Goal: Task Accomplishment & Management: Complete application form

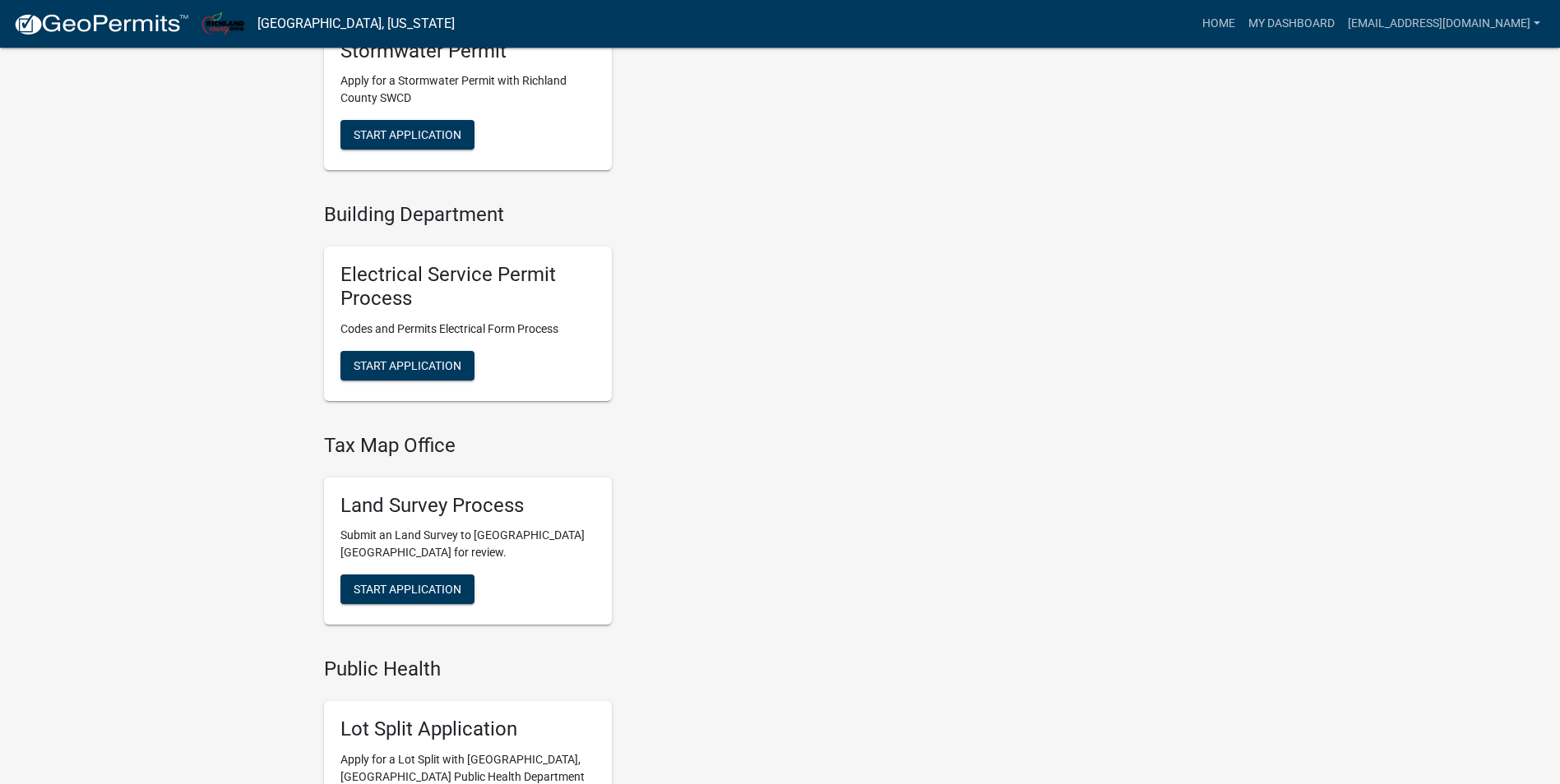
scroll to position [740, 0]
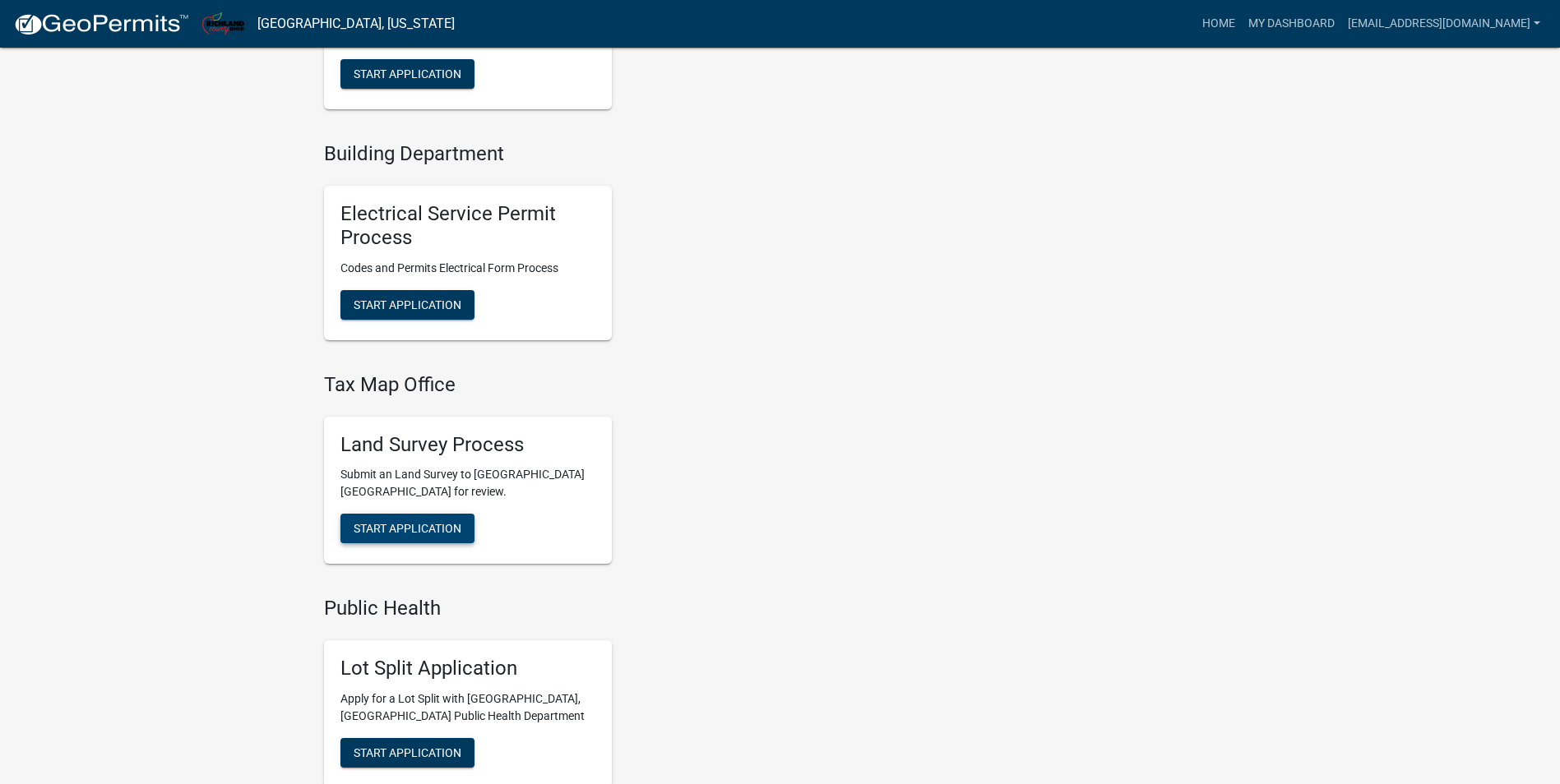
click at [443, 535] on span "Start Application" at bounding box center [407, 529] width 108 height 13
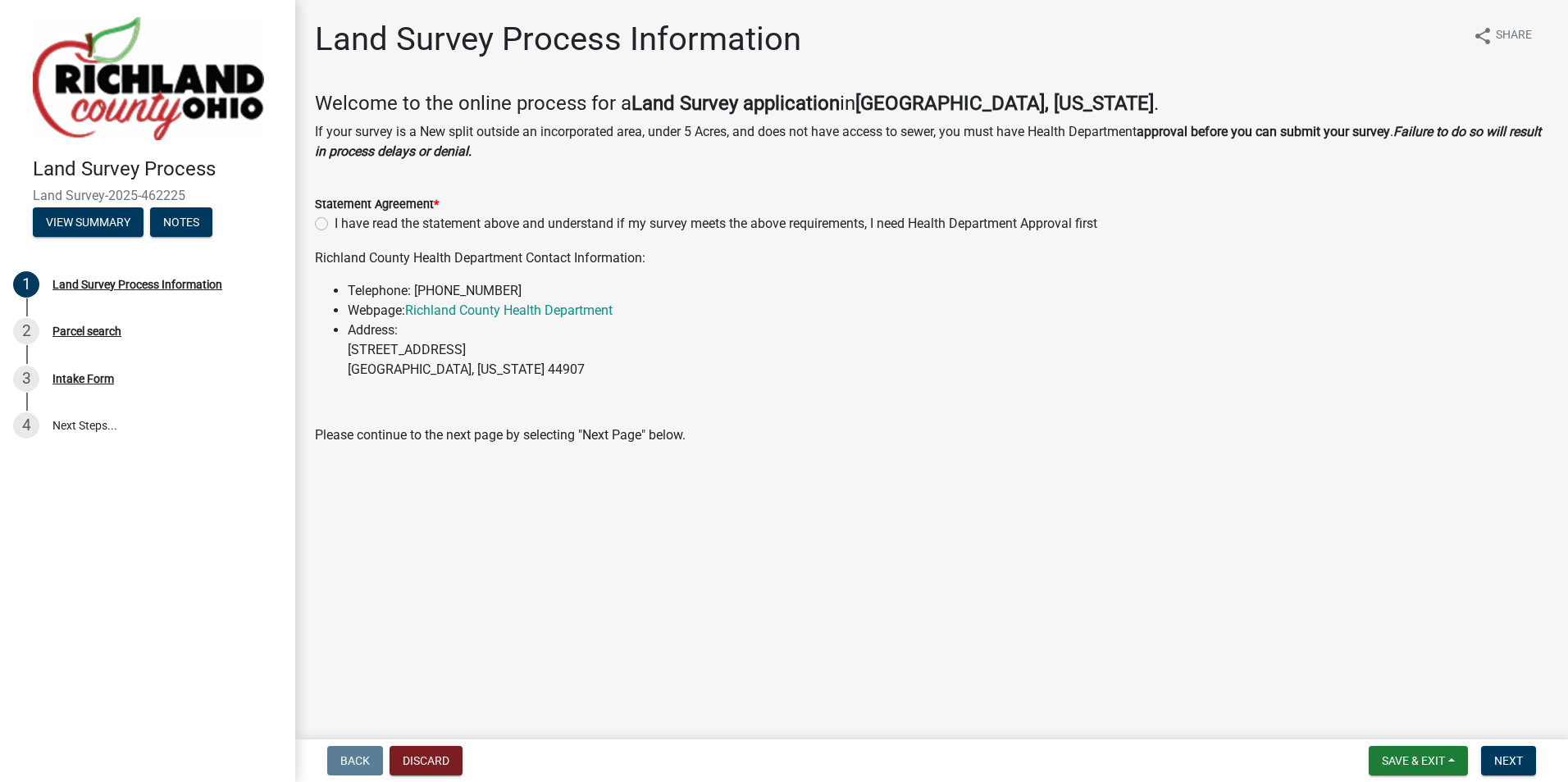
click at [335, 225] on label "I have read the statement above and understand if my survey meets the above req…" at bounding box center [716, 224] width 763 height 19
click at [335, 225] on input "I have read the statement above and understand if my survey meets the above req…" at bounding box center [340, 220] width 11 height 11
radio input "true"
click at [1520, 760] on span "Next" at bounding box center [1508, 761] width 29 height 13
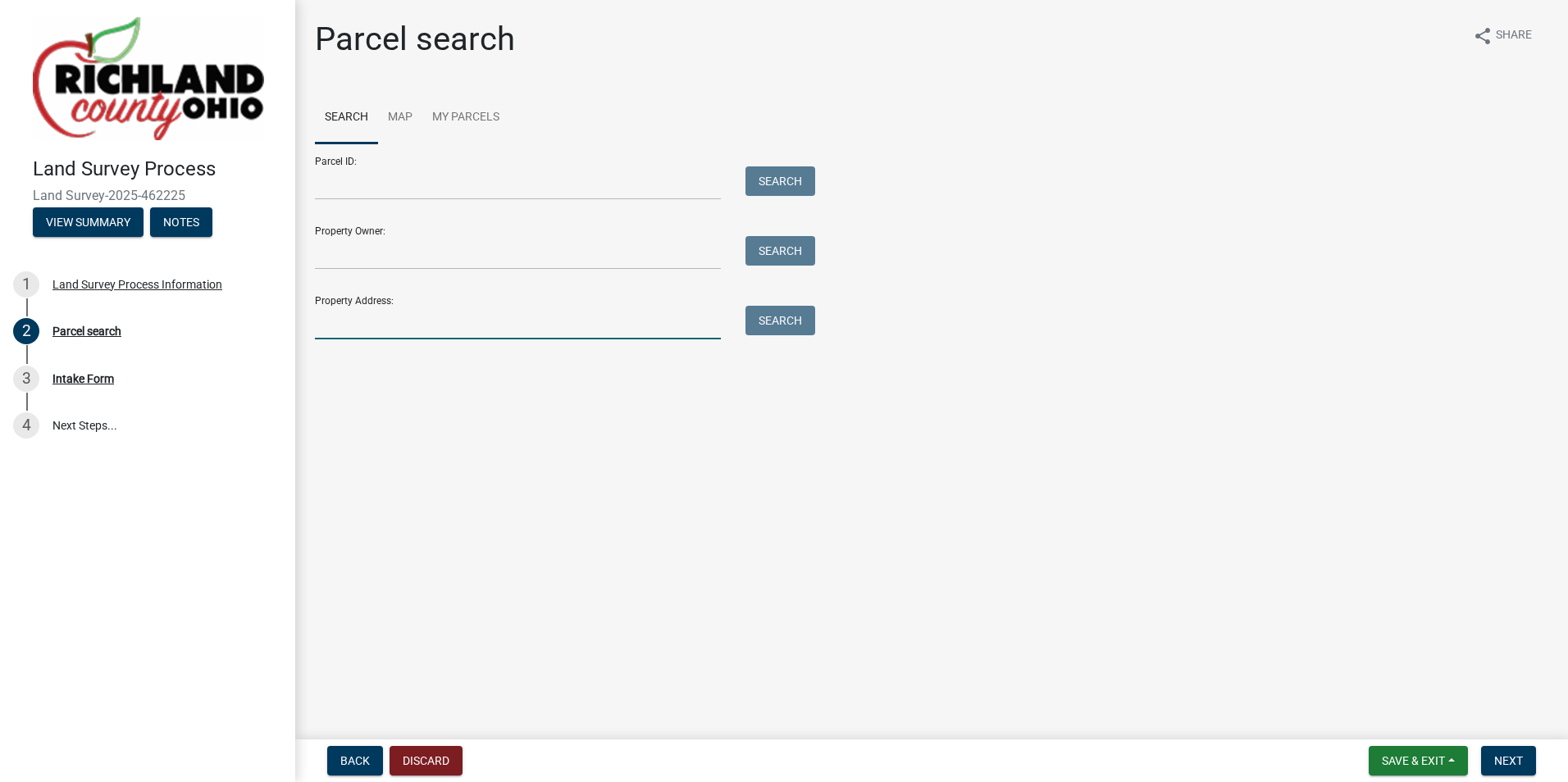
click at [367, 322] on input "Property Address:" at bounding box center [518, 322] width 406 height 33
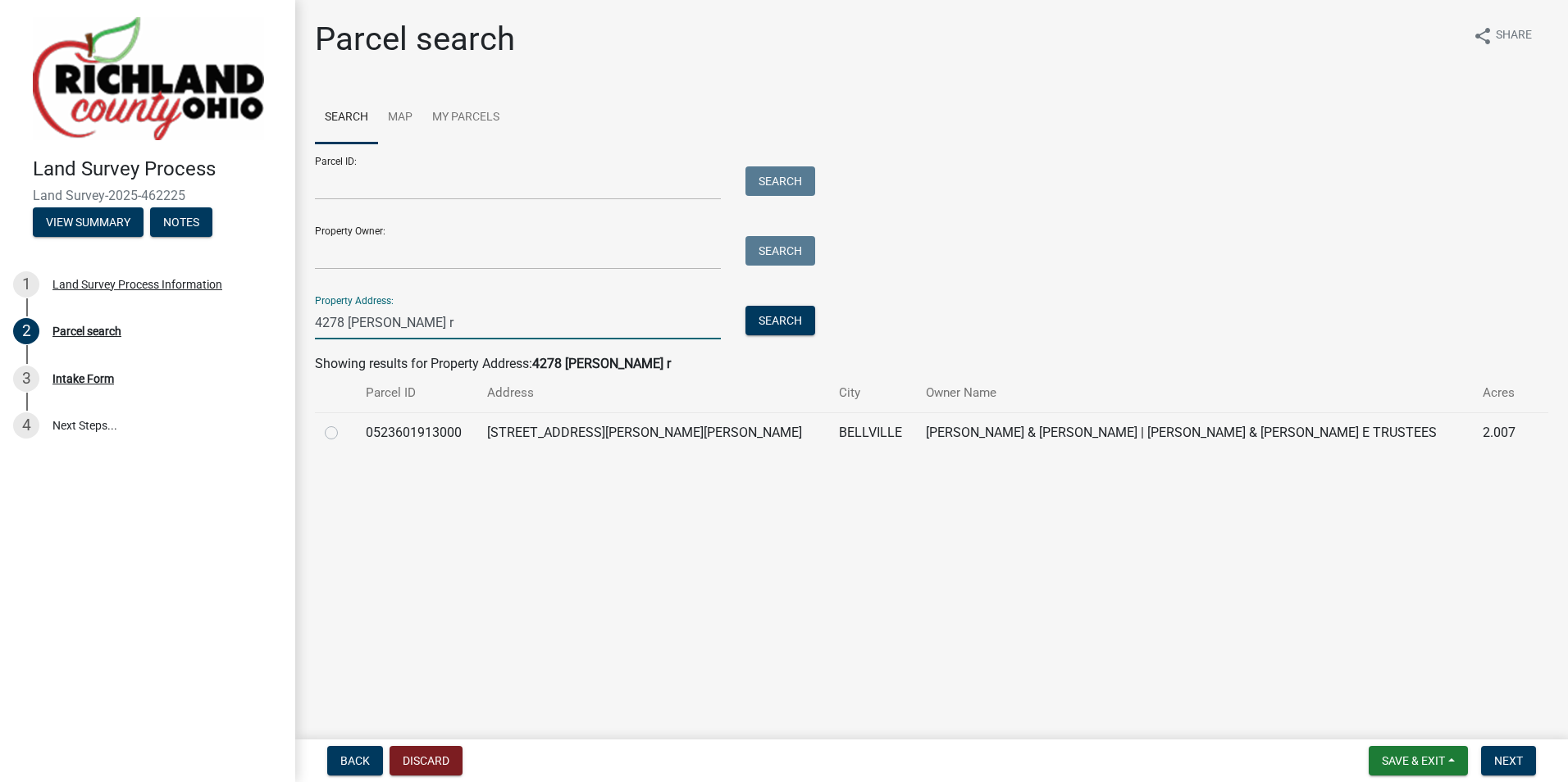
type input "4278 [PERSON_NAME] r"
click at [321, 433] on td at bounding box center [335, 432] width 41 height 40
click at [345, 424] on label at bounding box center [345, 424] width 0 height 0
click at [345, 426] on input "radio" at bounding box center [350, 429] width 11 height 11
radio input "true"
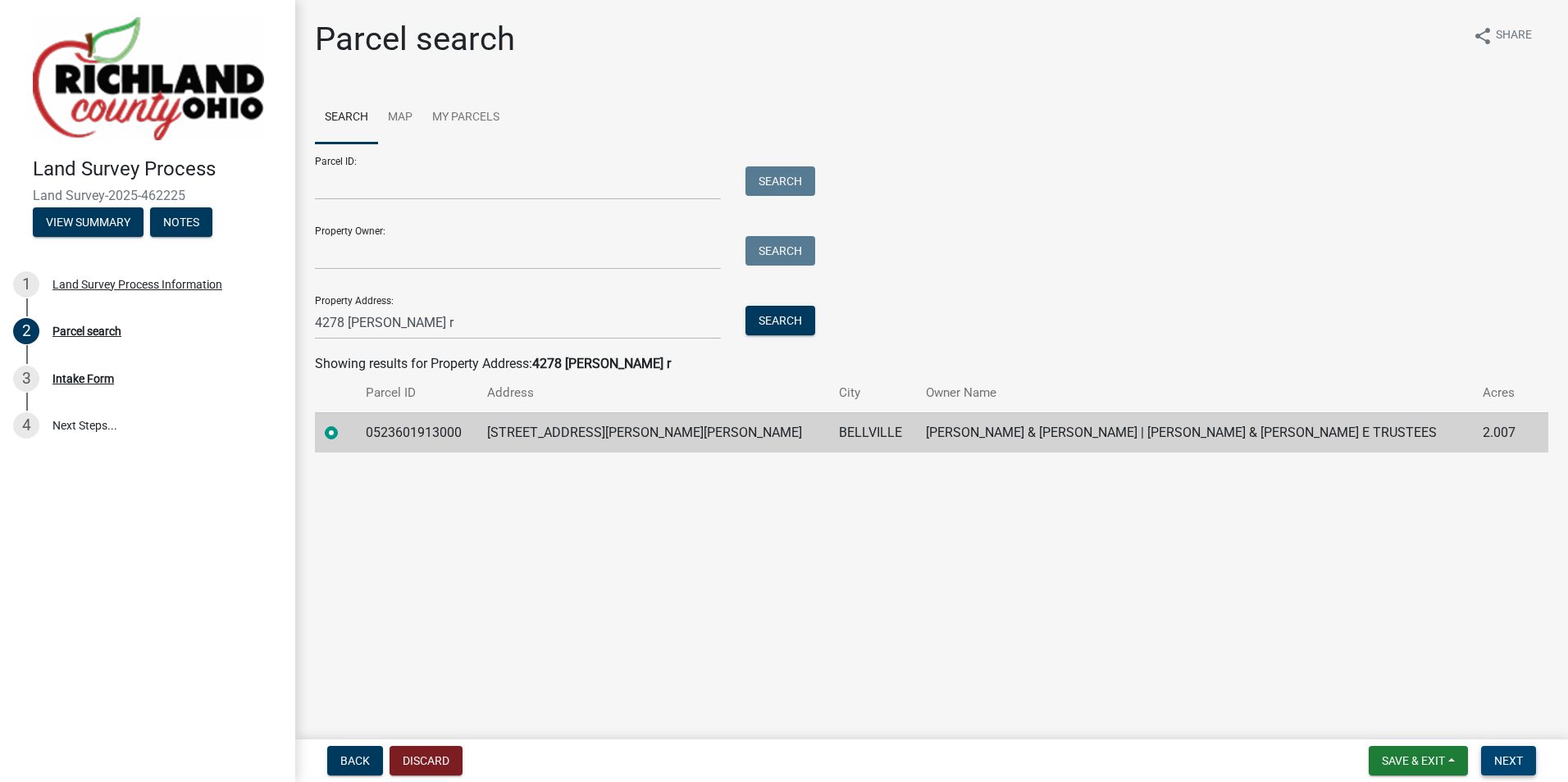
click at [1526, 757] on button "Next" at bounding box center [1508, 761] width 55 height 30
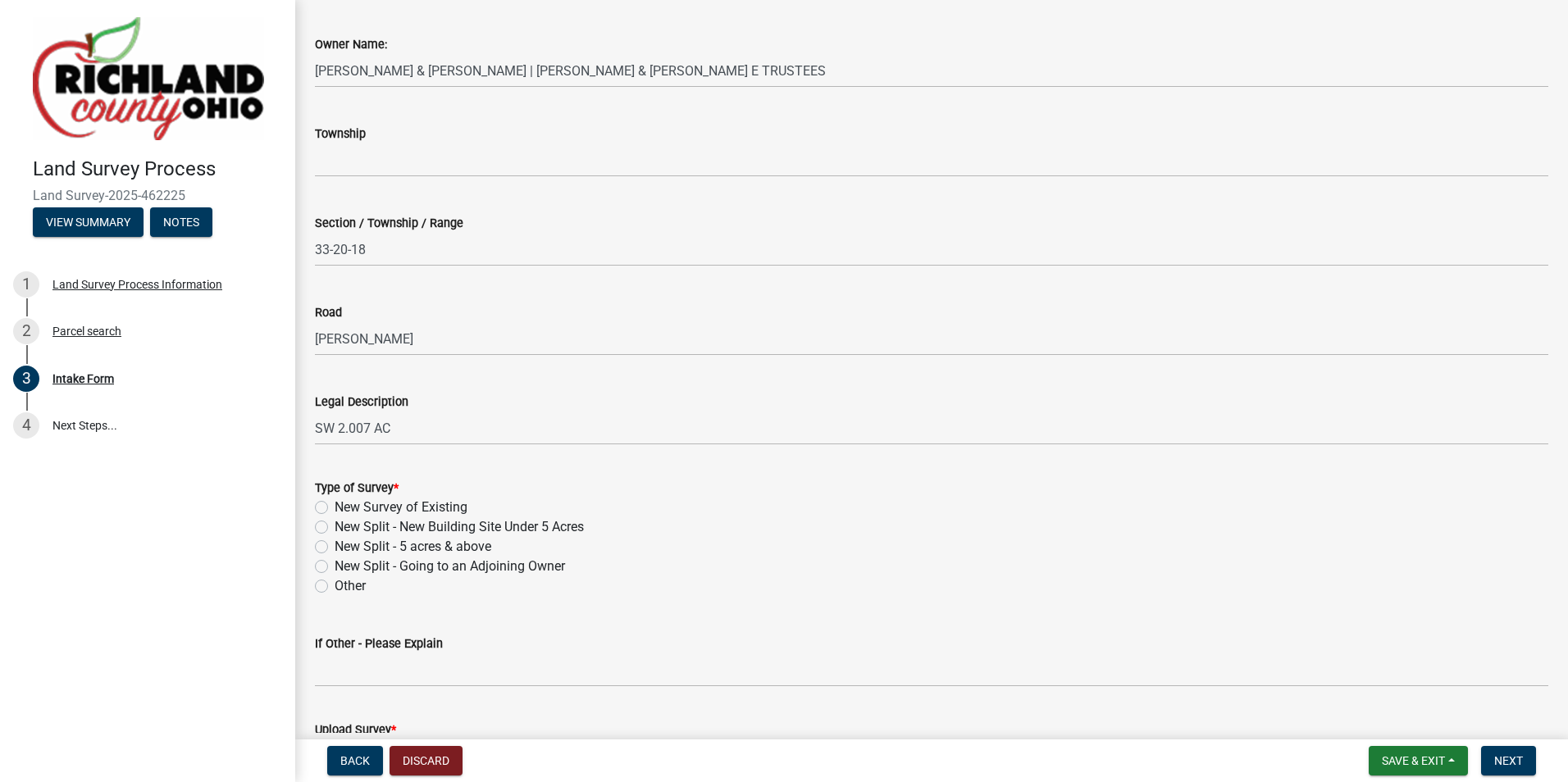
scroll to position [492, 0]
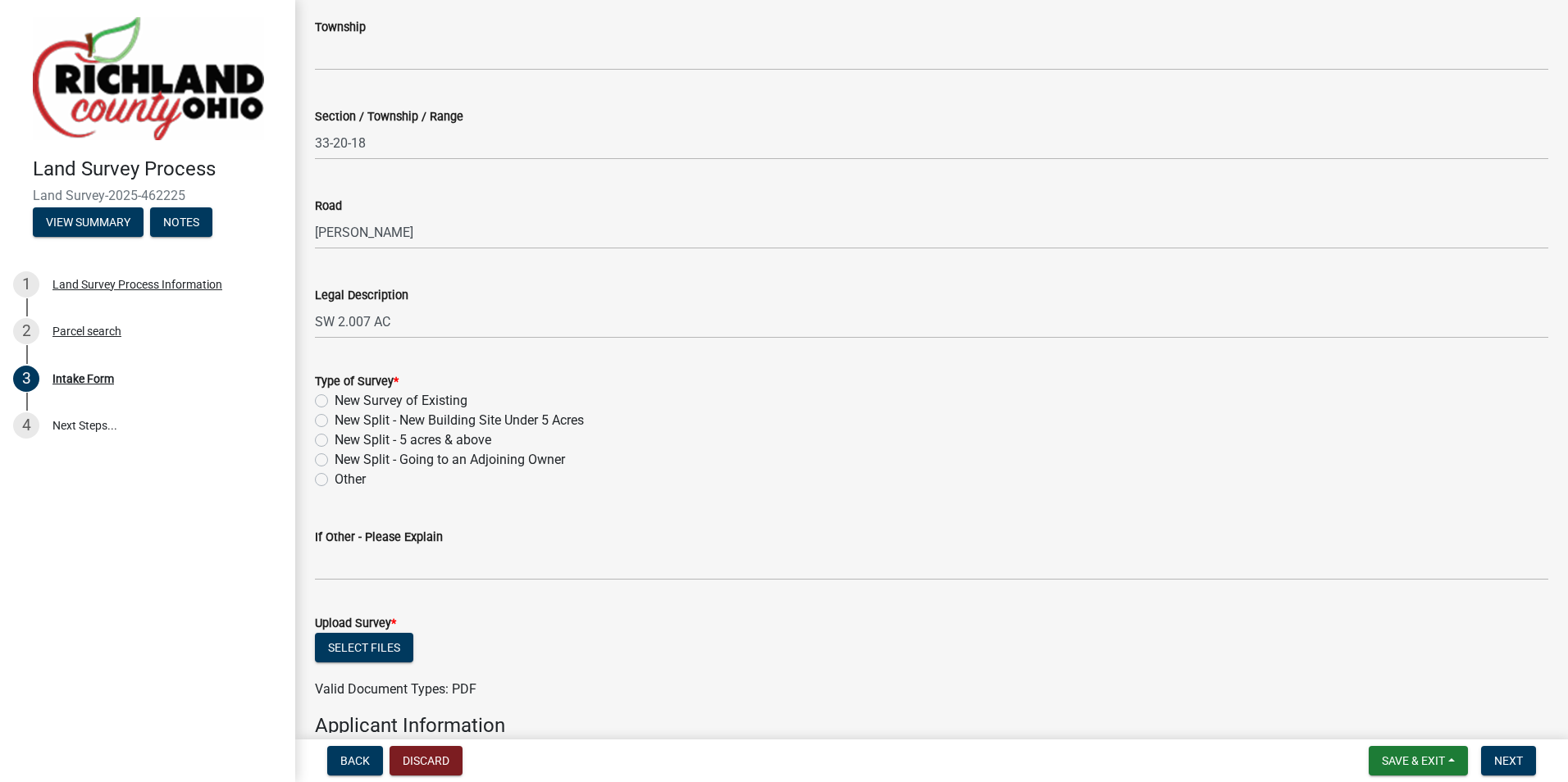
click at [335, 405] on label "New Survey of Existing" at bounding box center [401, 401] width 133 height 19
click at [335, 402] on input "New Survey of Existing" at bounding box center [340, 396] width 11 height 11
radio input "true"
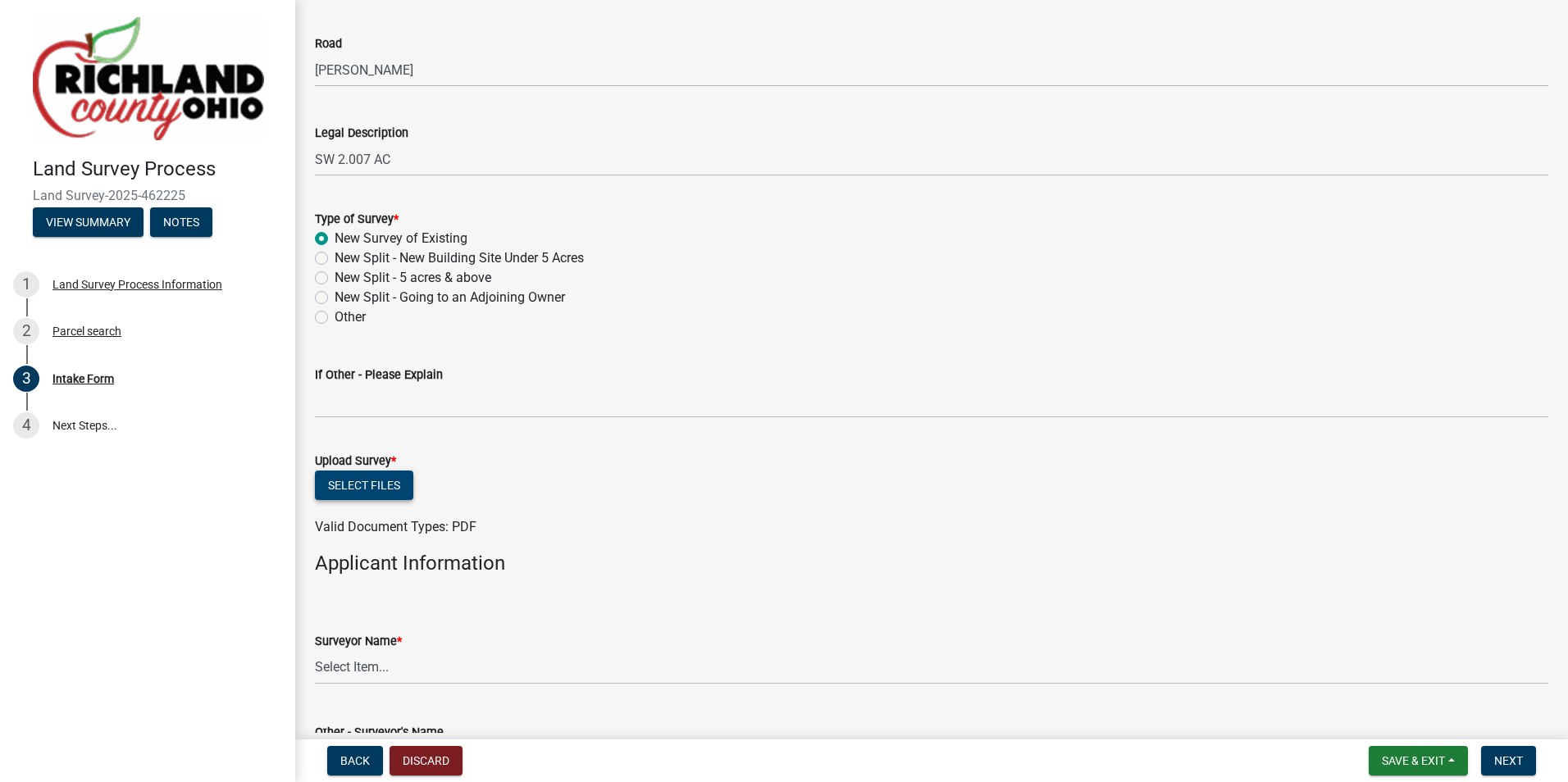
scroll to position [656, 0]
click at [368, 484] on button "Select files" at bounding box center [364, 484] width 98 height 30
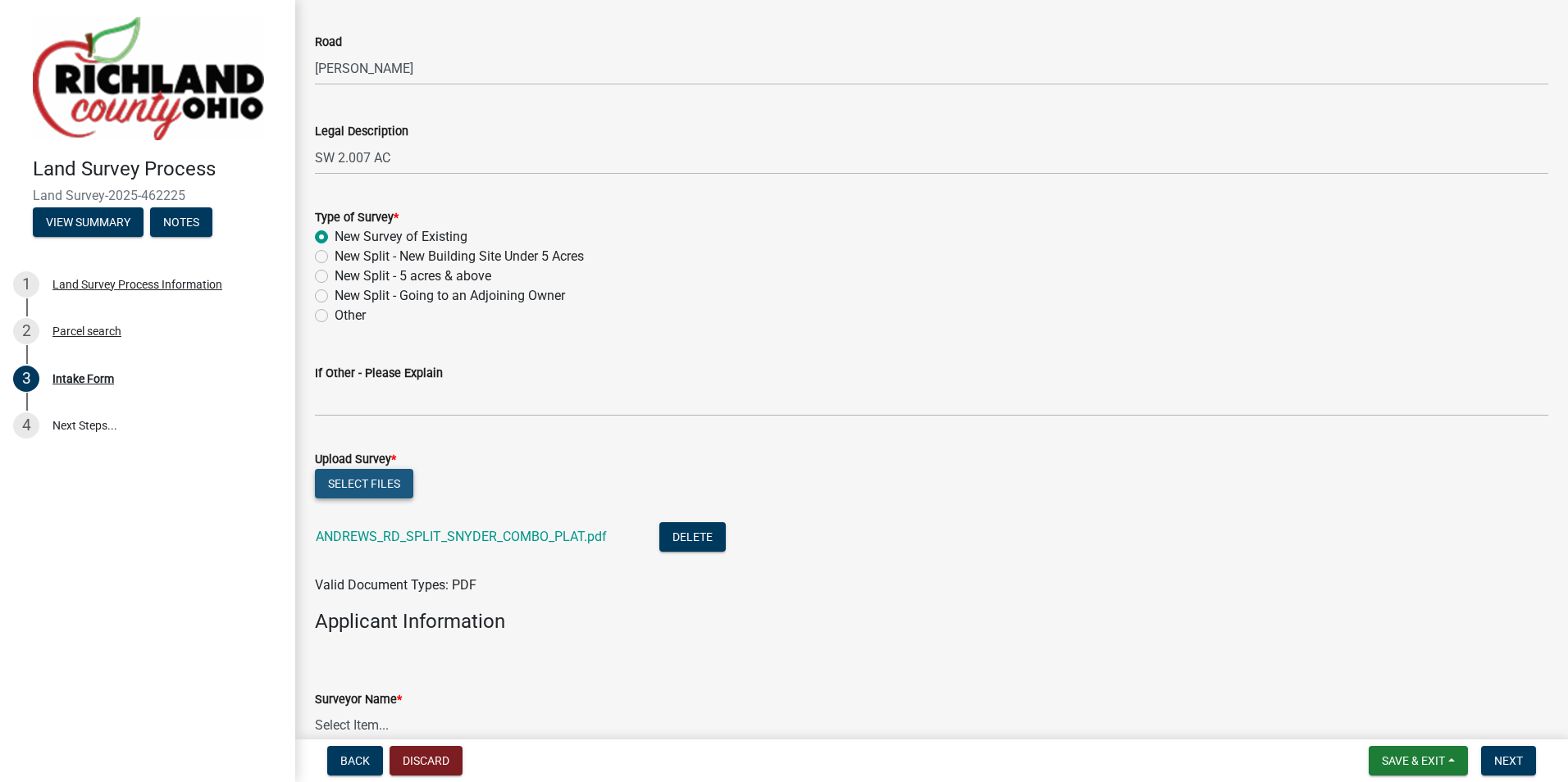
click at [345, 482] on button "Select files" at bounding box center [364, 484] width 98 height 30
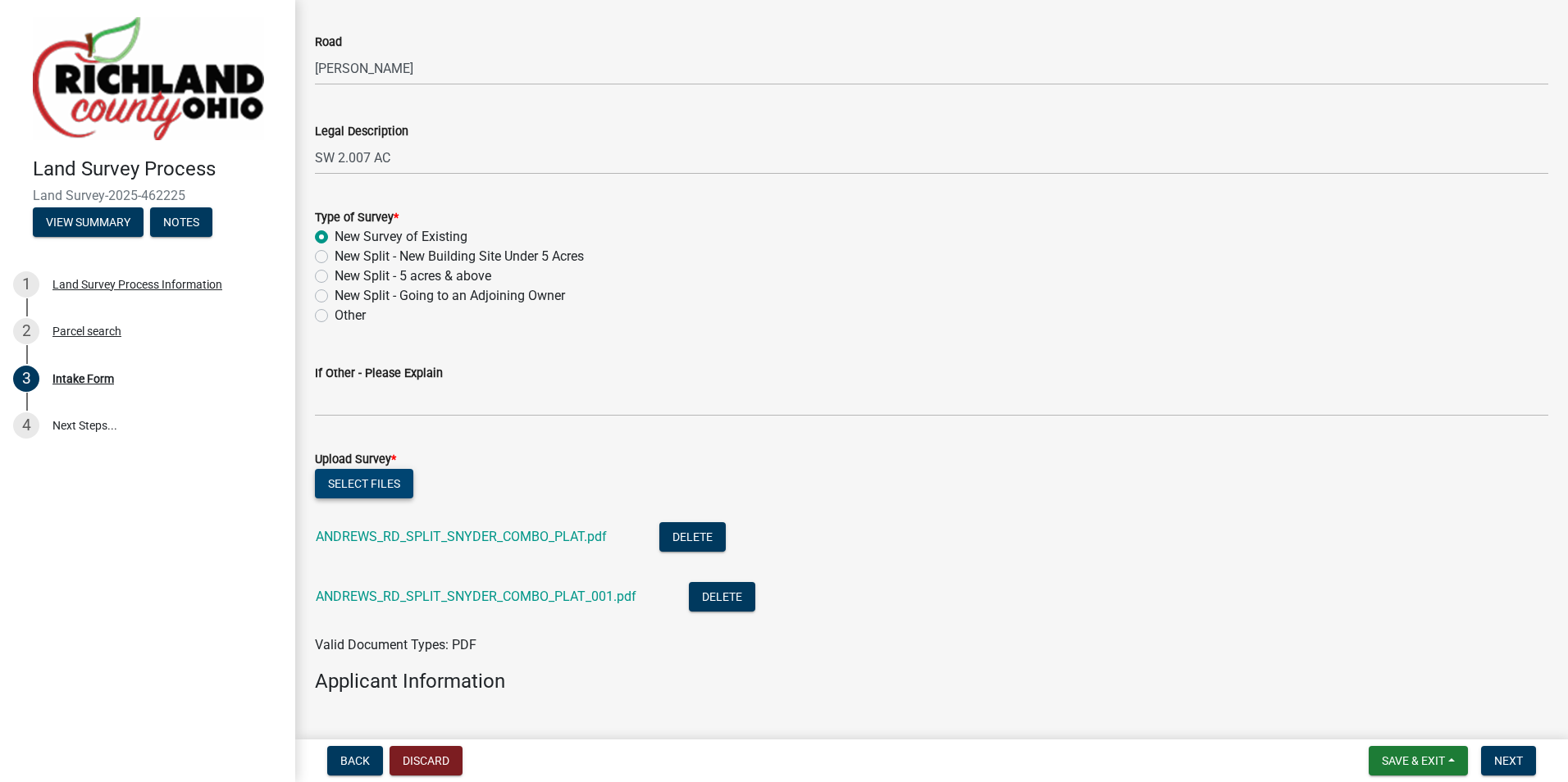
click at [367, 487] on button "Select files" at bounding box center [364, 484] width 98 height 30
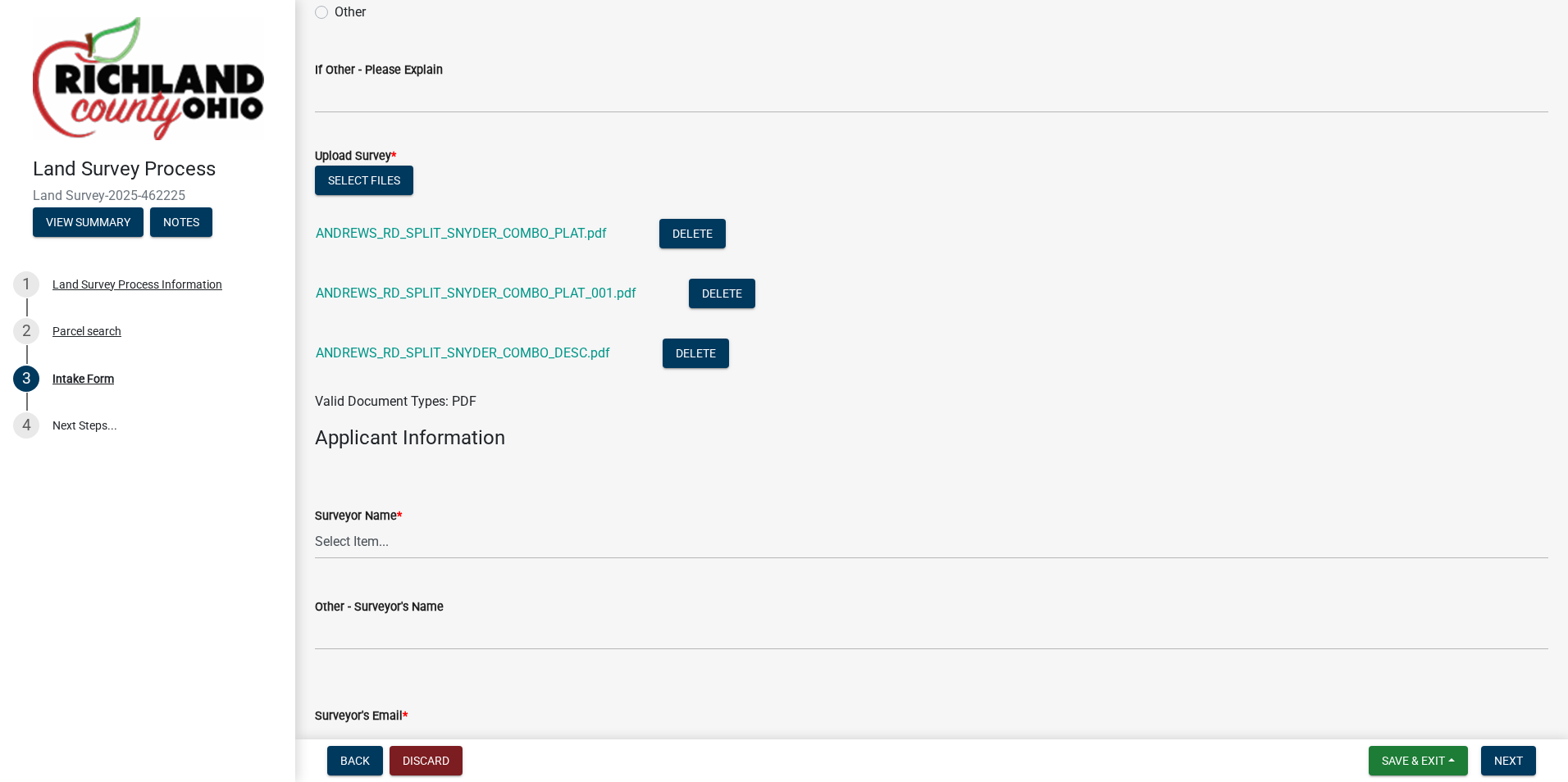
scroll to position [984, 0]
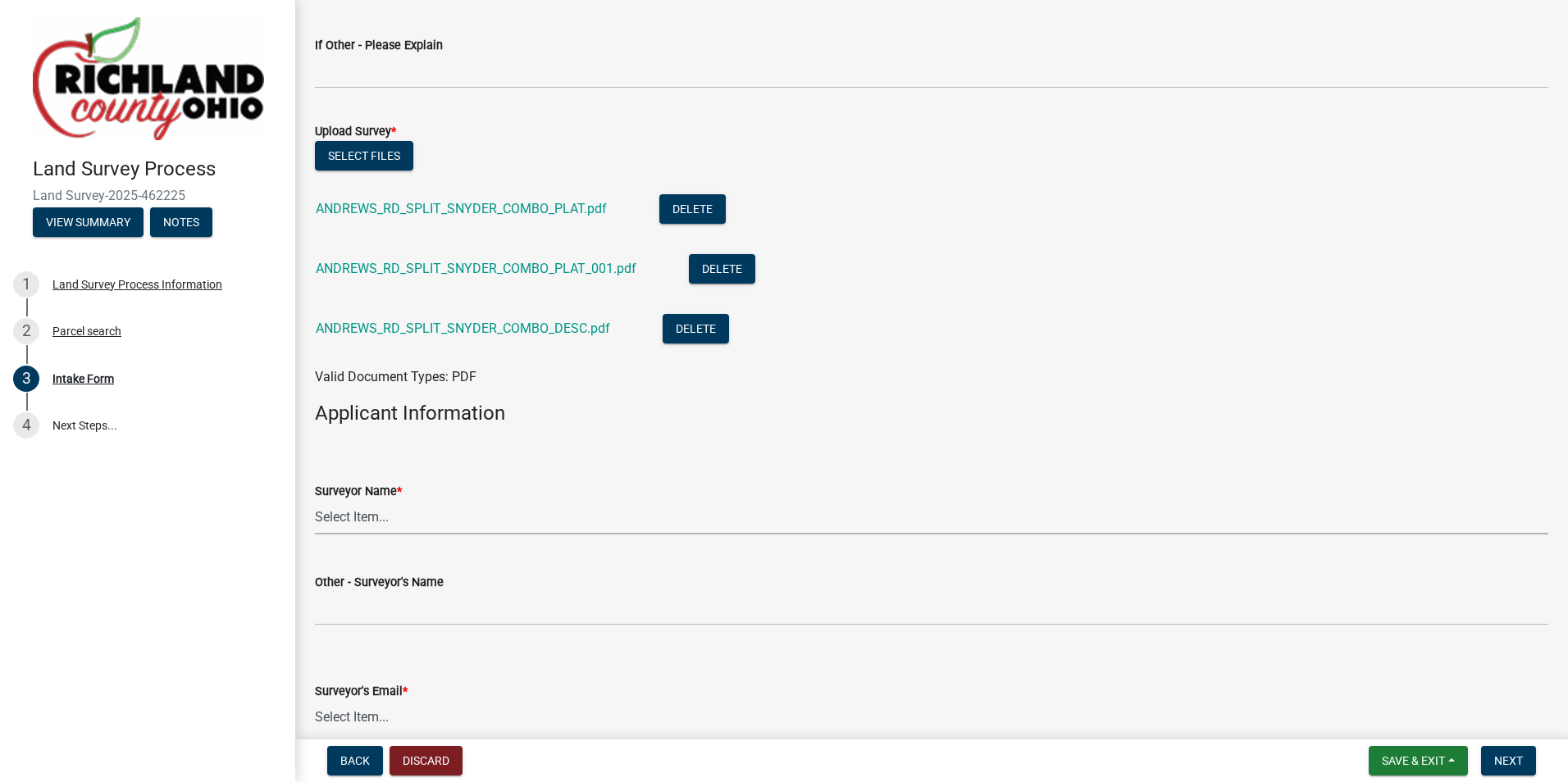
click at [349, 518] on select "Select Item... [PERSON_NAME], [PERSON_NAME], [PERSON_NAME], [PERSON_NAME], [PER…" at bounding box center [931, 518] width 1233 height 33
click at [315, 501] on select "Select Item... [PERSON_NAME], [PERSON_NAME], [PERSON_NAME], [PERSON_NAME], [PER…" at bounding box center [931, 518] width 1233 height 33
select select "e3ca45da-66a7-4348-bdb2-aae22e64458a"
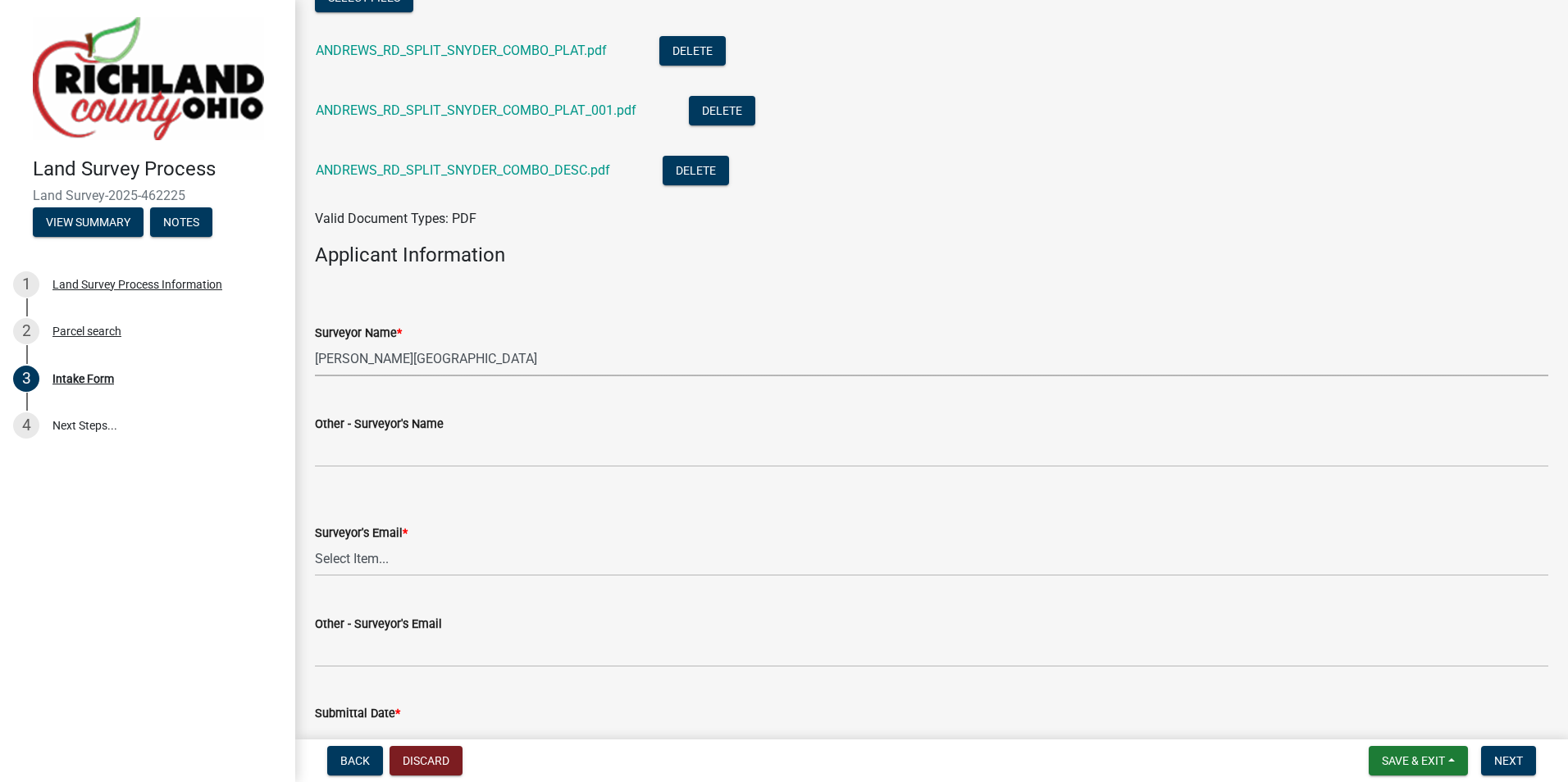
scroll to position [1148, 0]
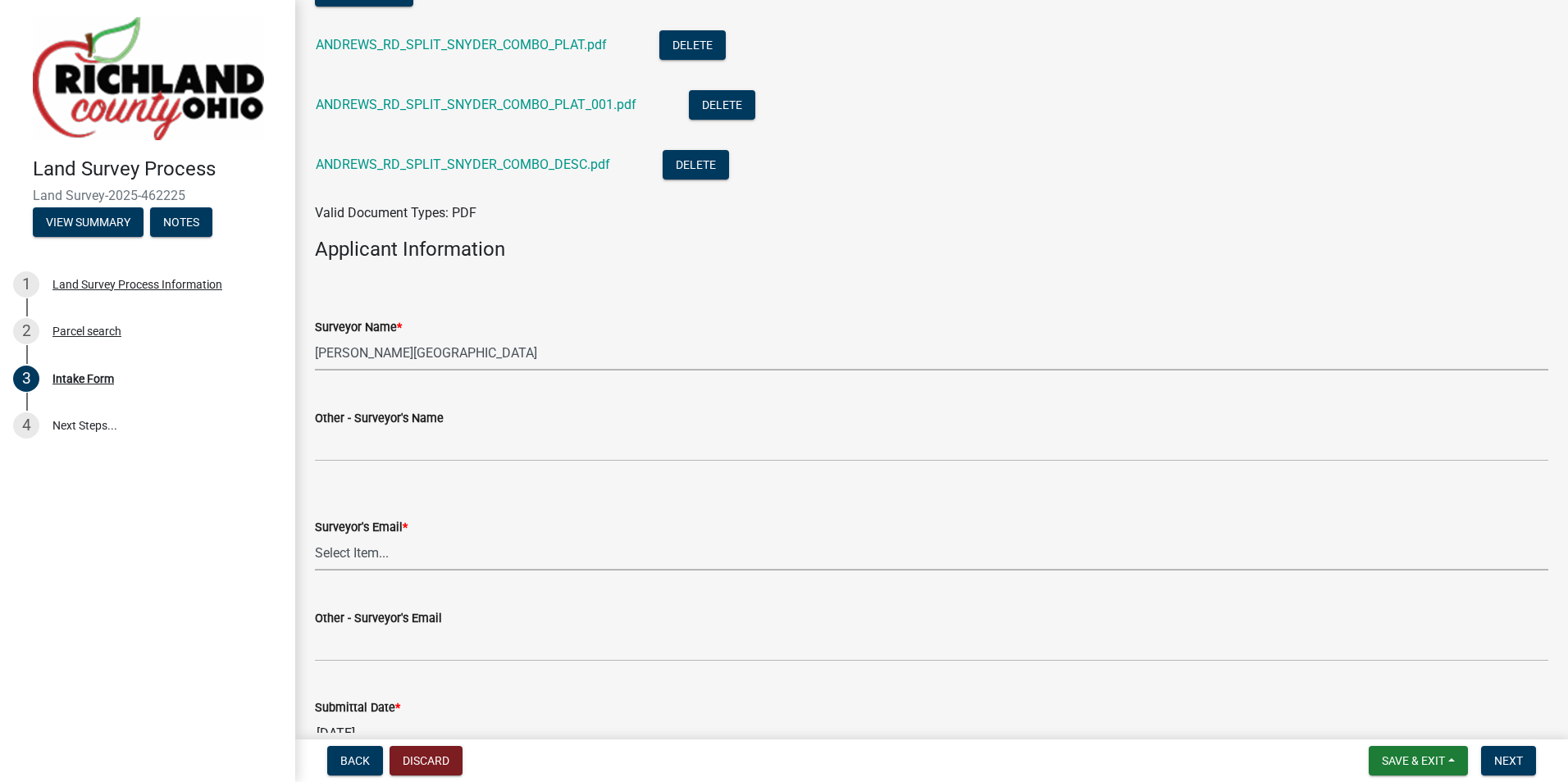
click at [379, 545] on select "Select Item... [EMAIL_ADDRESS][DOMAIN_NAME] [EMAIL_ADDRESS][DOMAIN_NAME] [EMAIL…" at bounding box center [931, 554] width 1233 height 33
click at [315, 537] on select "Select Item... [EMAIL_ADDRESS][DOMAIN_NAME] [EMAIL_ADDRESS][DOMAIN_NAME] [EMAIL…" at bounding box center [931, 554] width 1233 height 33
select select "5c0a573e-17ec-4098-be21-054cfa68ffd7"
click at [1510, 772] on button "Next" at bounding box center [1508, 761] width 55 height 30
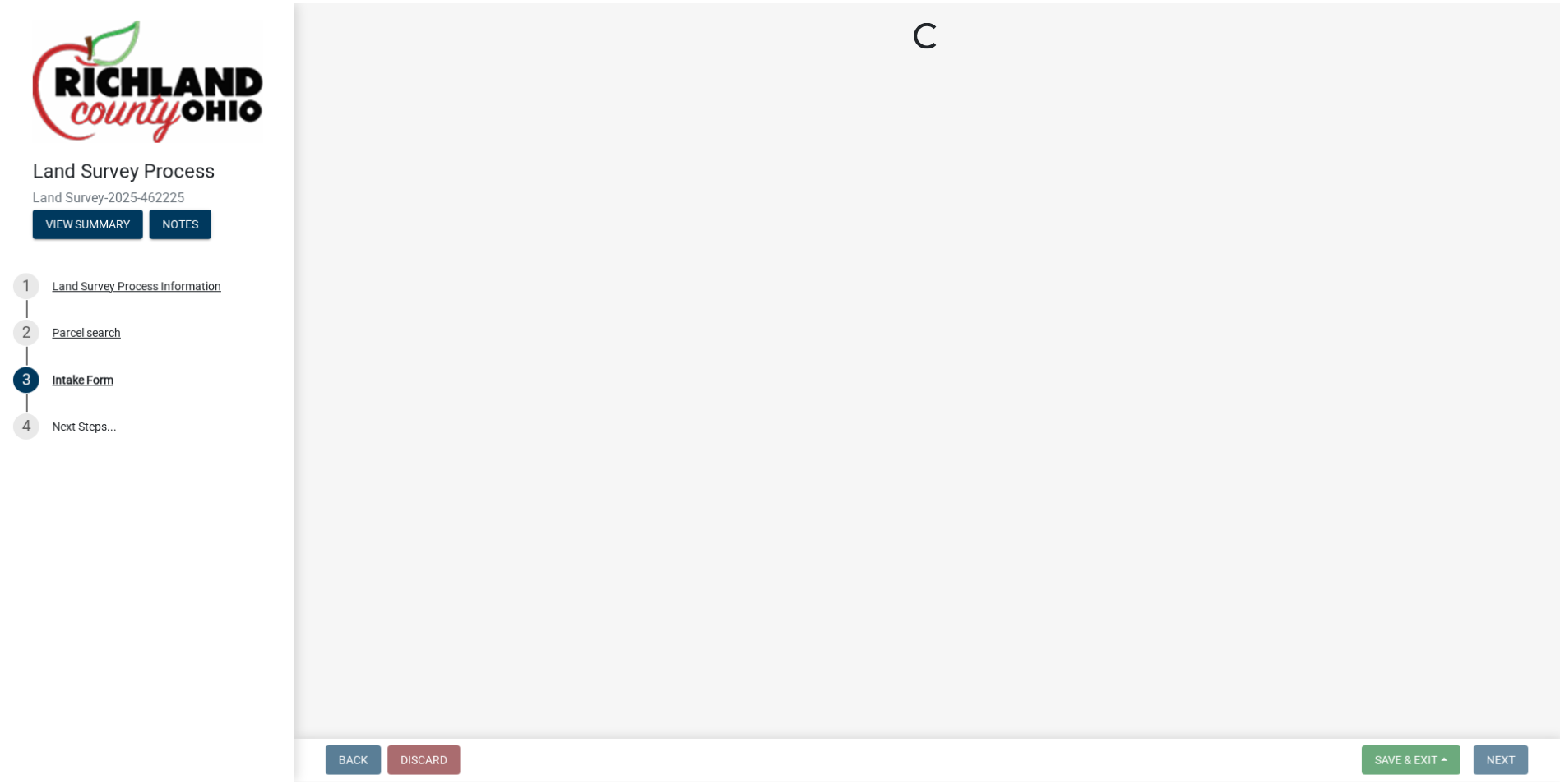
scroll to position [0, 0]
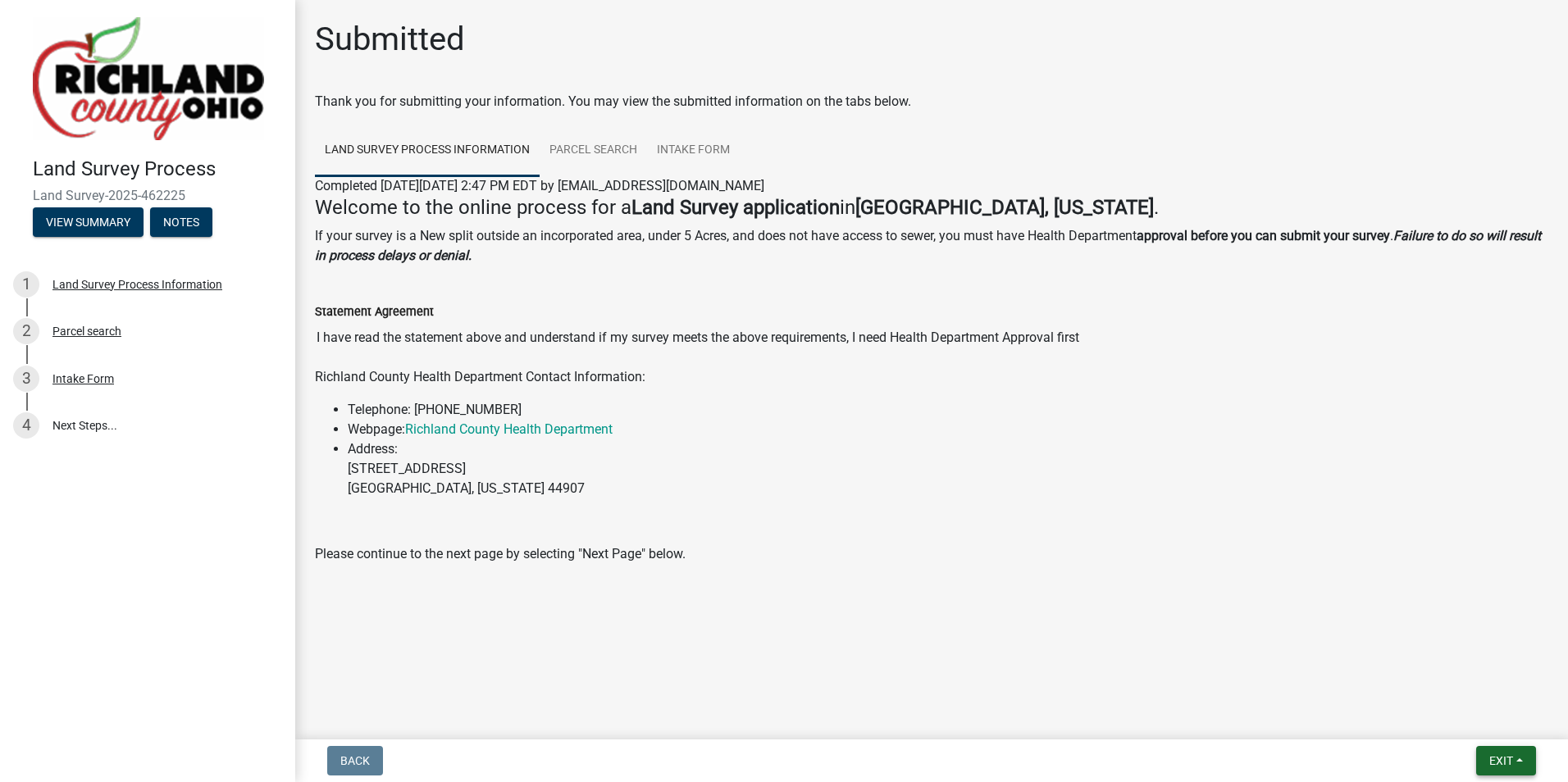
click at [1497, 755] on span "Exit" at bounding box center [1501, 761] width 24 height 13
click at [1429, 720] on button "Save & Exit" at bounding box center [1470, 718] width 131 height 40
